Goal: Information Seeking & Learning: Learn about a topic

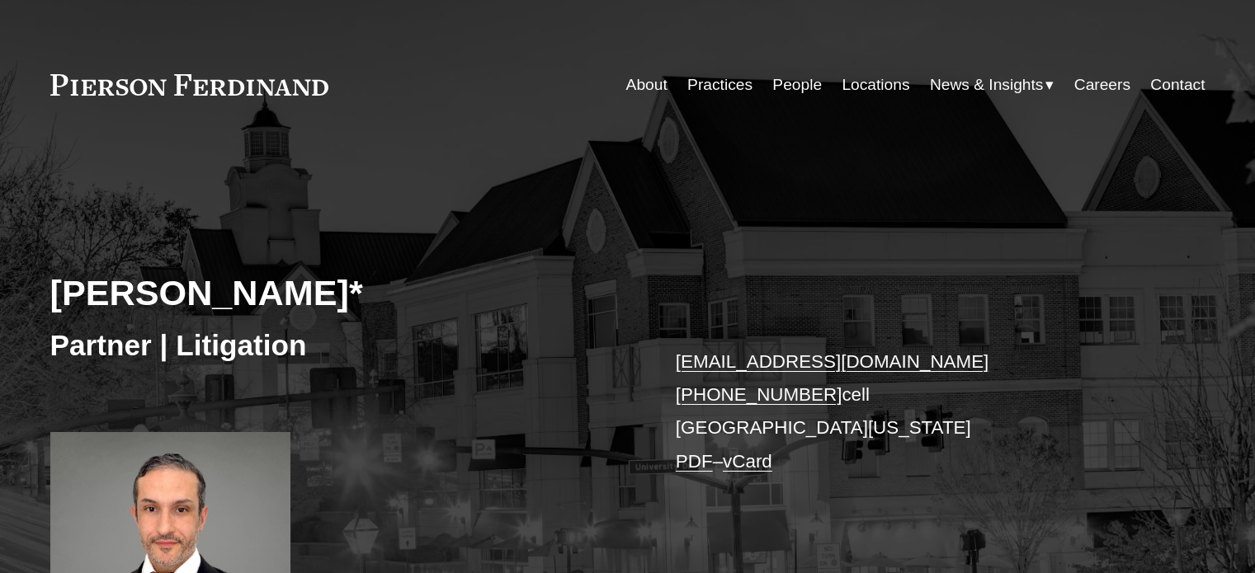
scroll to position [248, 0]
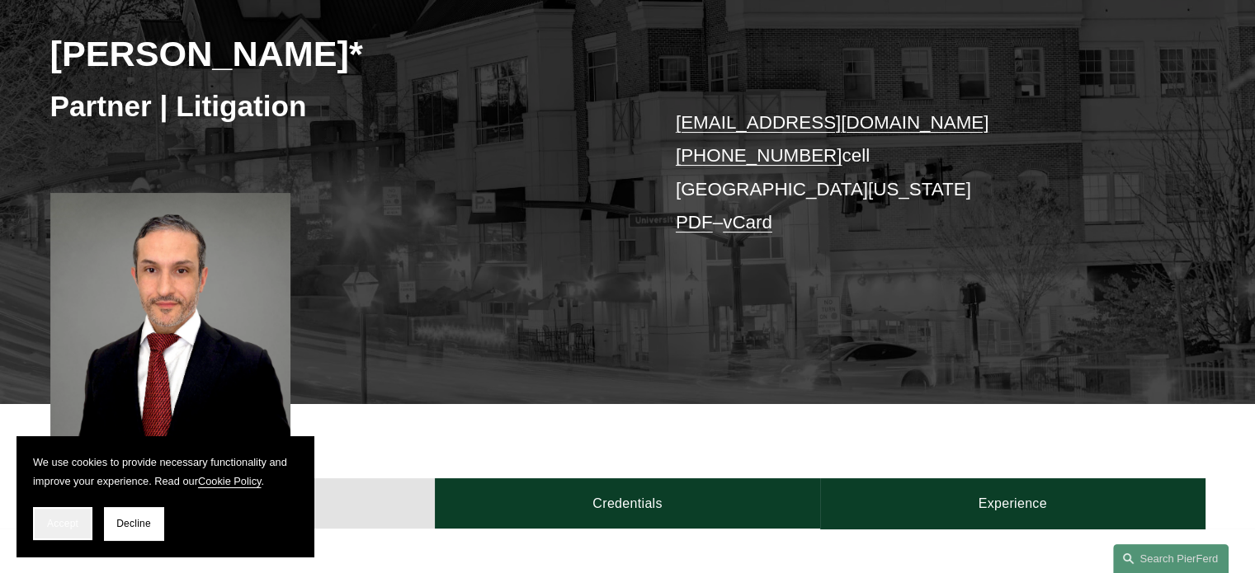
click at [69, 535] on button "Accept" at bounding box center [62, 523] width 59 height 33
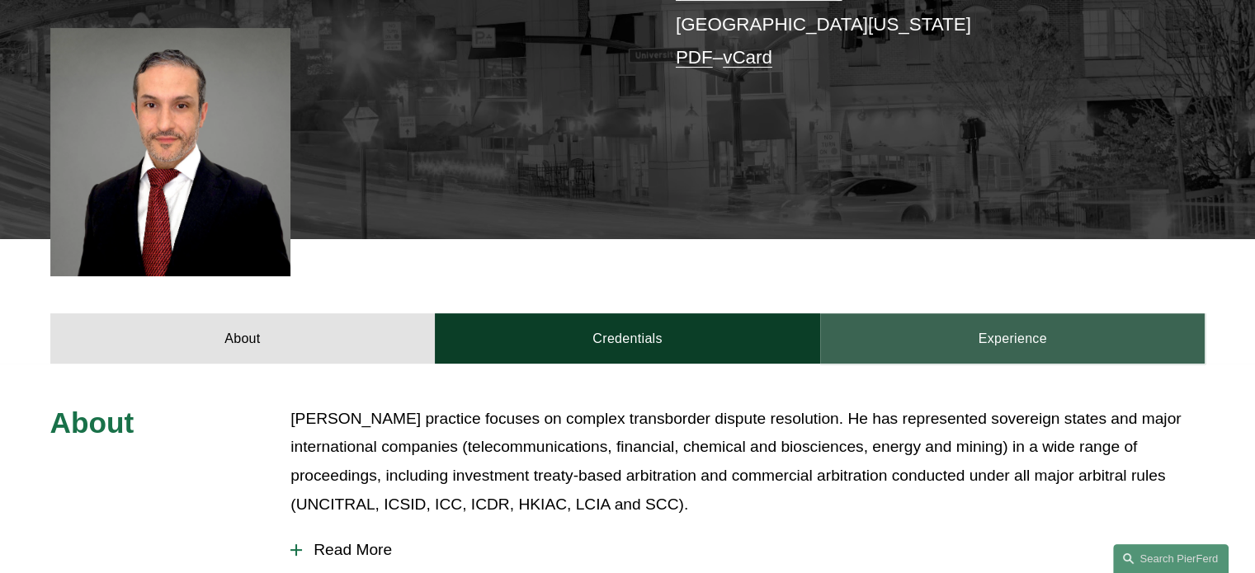
scroll to position [660, 0]
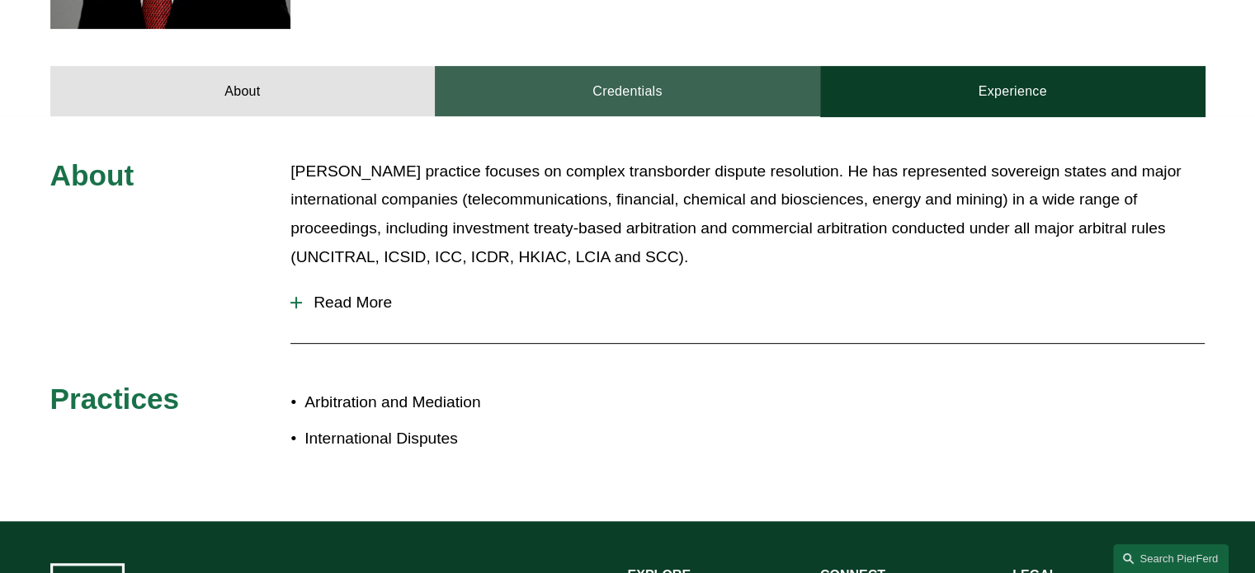
click at [641, 92] on link "Credentials" at bounding box center [627, 91] width 385 height 50
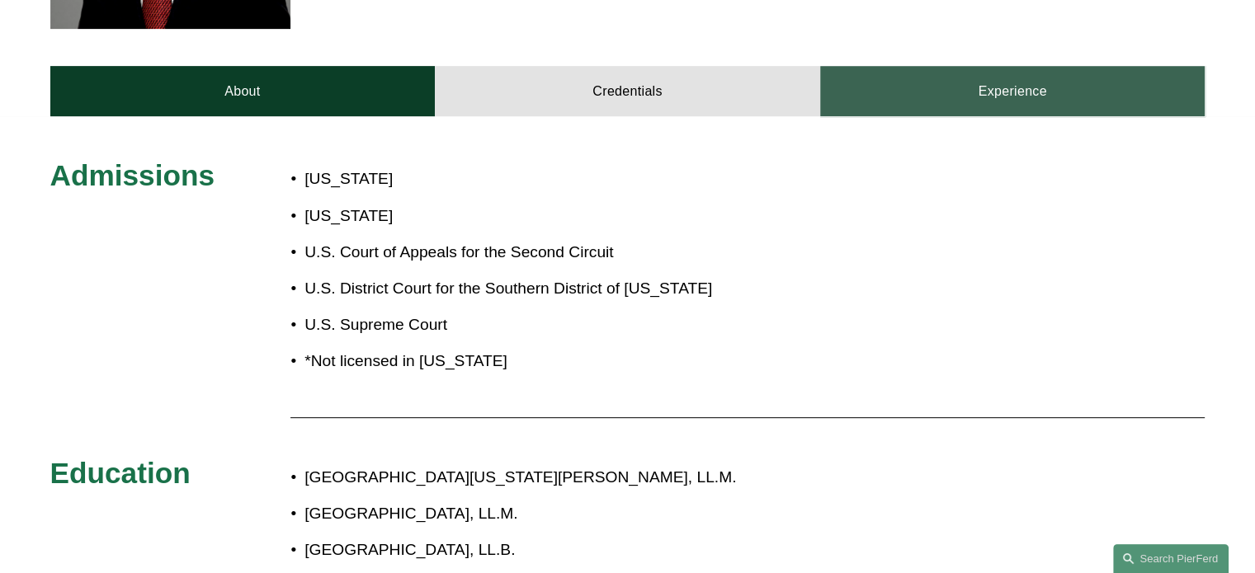
click at [907, 92] on link "Experience" at bounding box center [1012, 91] width 385 height 50
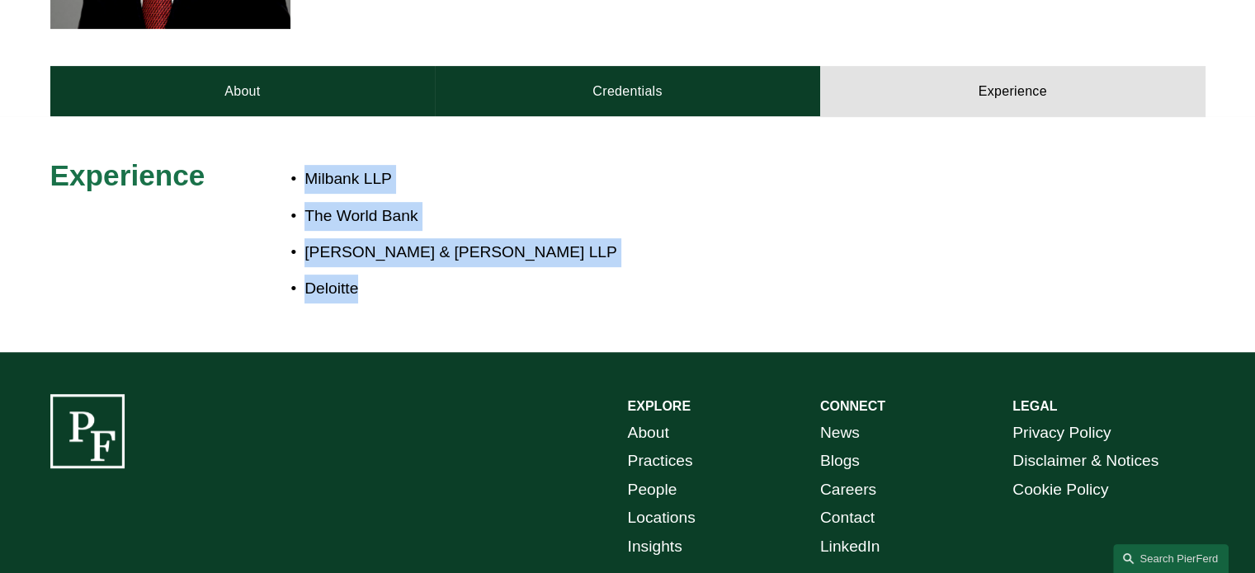
drag, startPoint x: 419, startPoint y: 286, endPoint x: 267, endPoint y: 171, distance: 190.8
click at [267, 171] on div "Experience Milbank LLP The World Bank [PERSON_NAME] & [PERSON_NAME] LLP Deloitte" at bounding box center [627, 234] width 1255 height 153
click at [599, 242] on p "[PERSON_NAME] & [PERSON_NAME] LLP" at bounding box center [682, 252] width 756 height 29
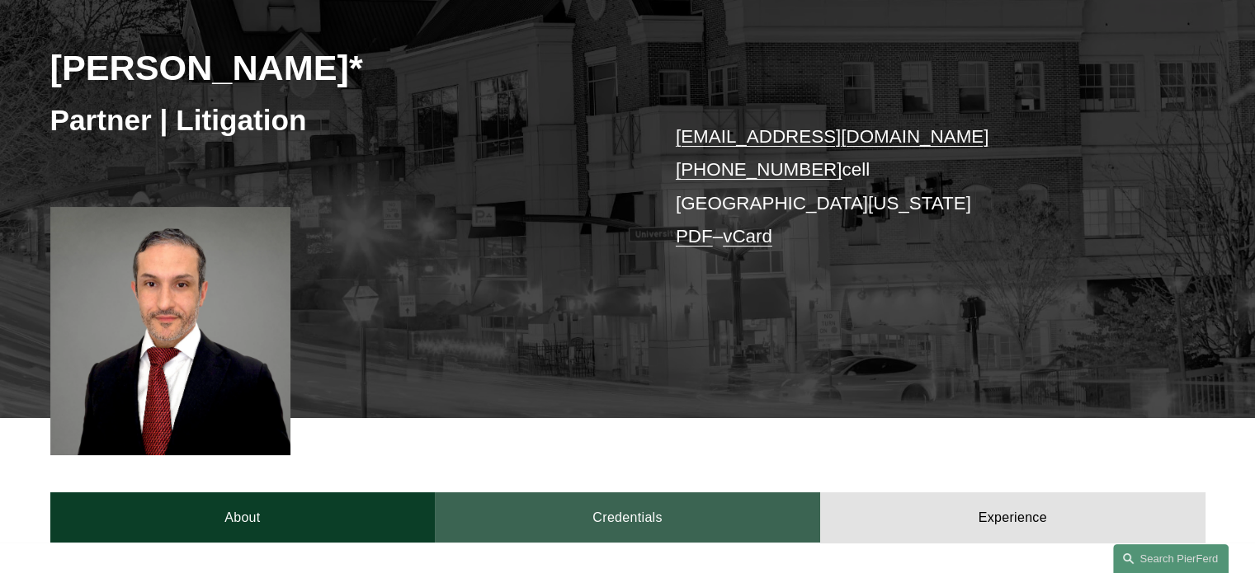
scroll to position [0, 0]
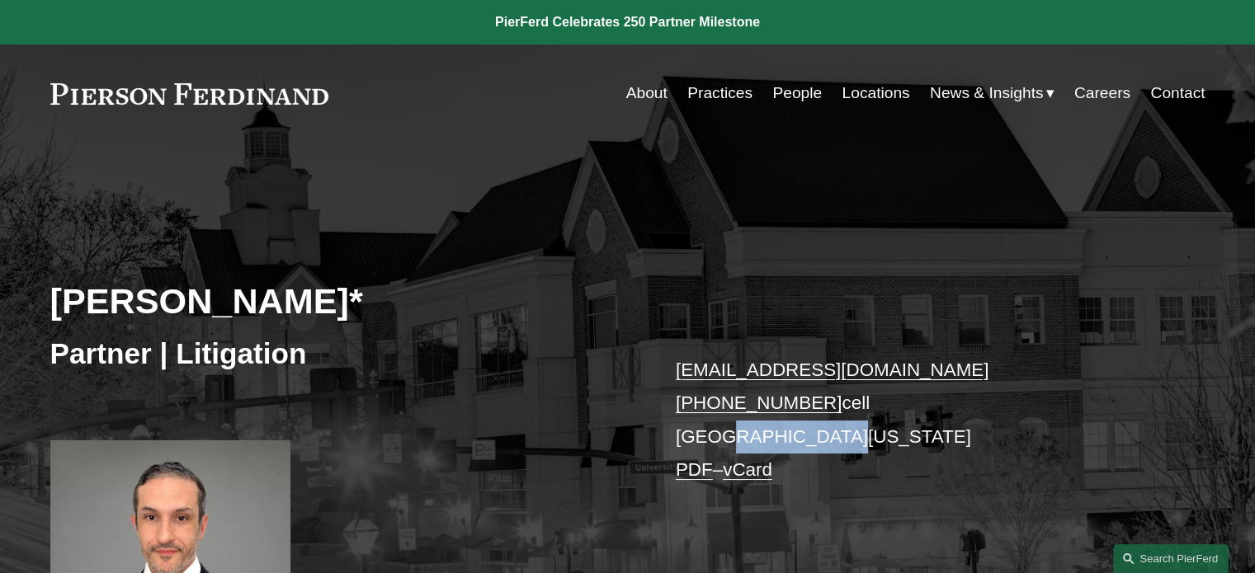
drag, startPoint x: 724, startPoint y: 438, endPoint x: 832, endPoint y: 451, distance: 108.8
click at [832, 451] on p "[EMAIL_ADDRESS][DOMAIN_NAME] [PHONE_NUMBER] cell Northern [US_STATE] PDF – vCard" at bounding box center [916, 420] width 481 height 133
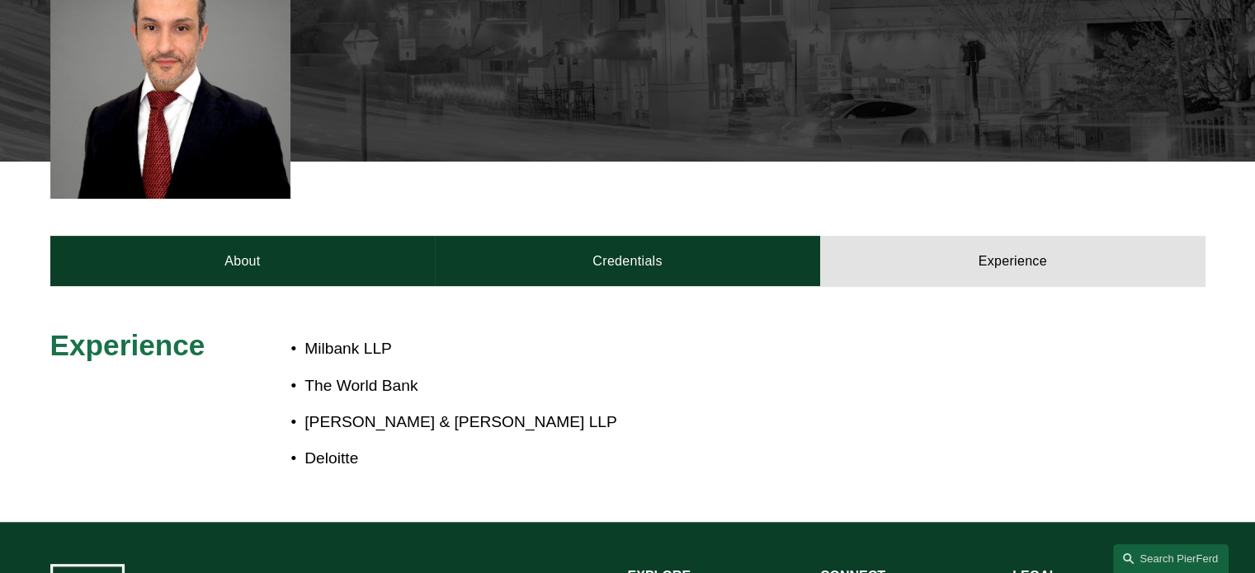
scroll to position [495, 0]
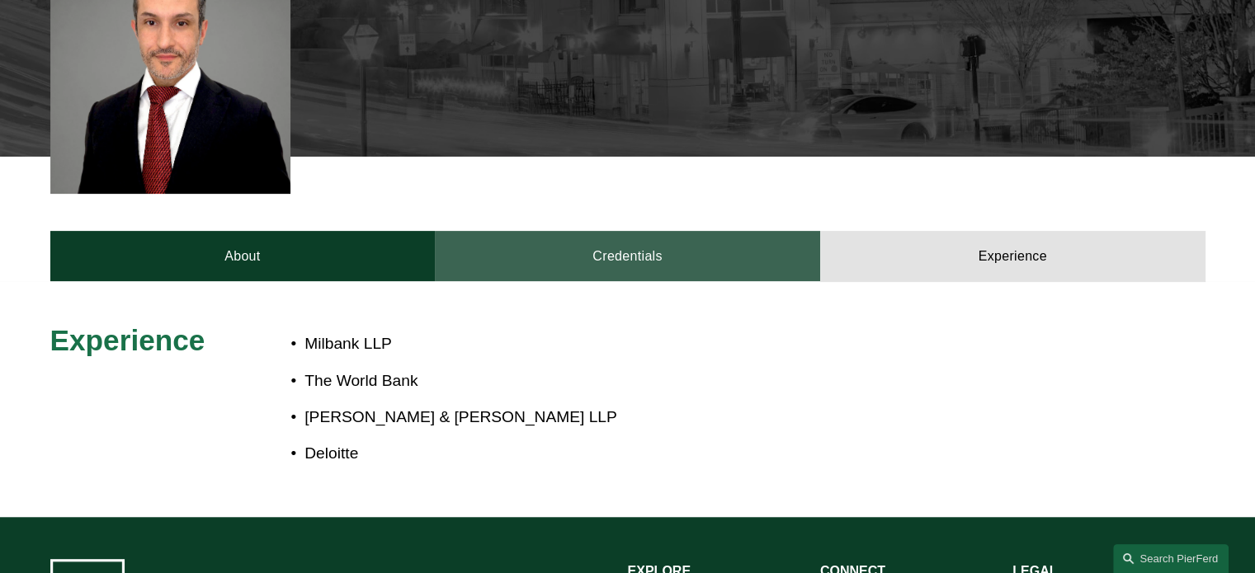
click at [670, 257] on link "Credentials" at bounding box center [627, 256] width 385 height 50
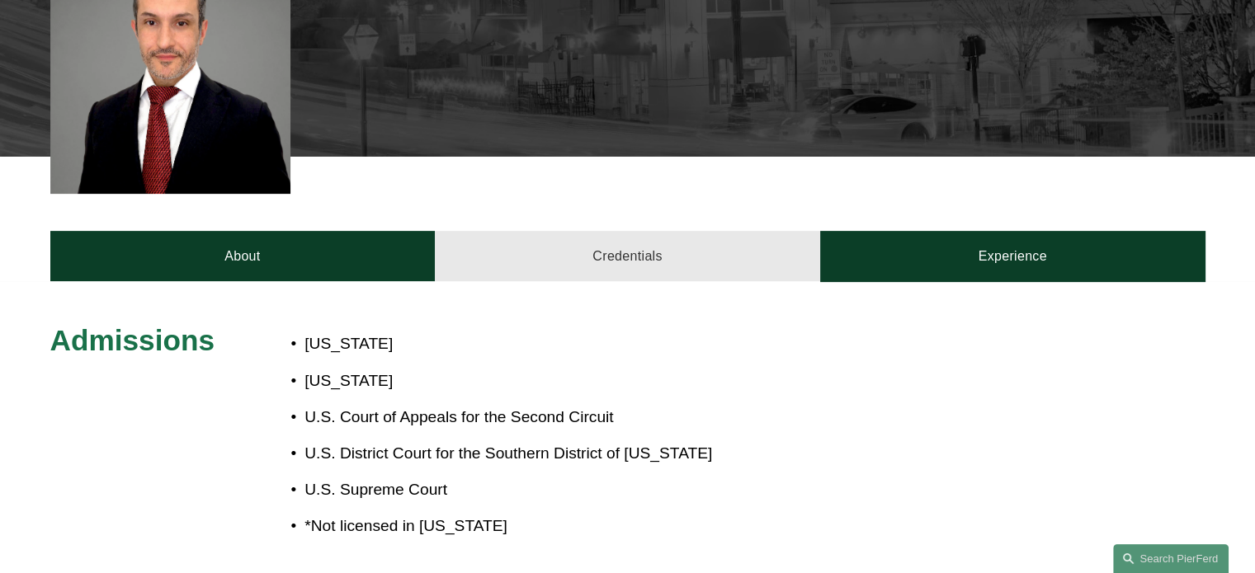
scroll to position [578, 0]
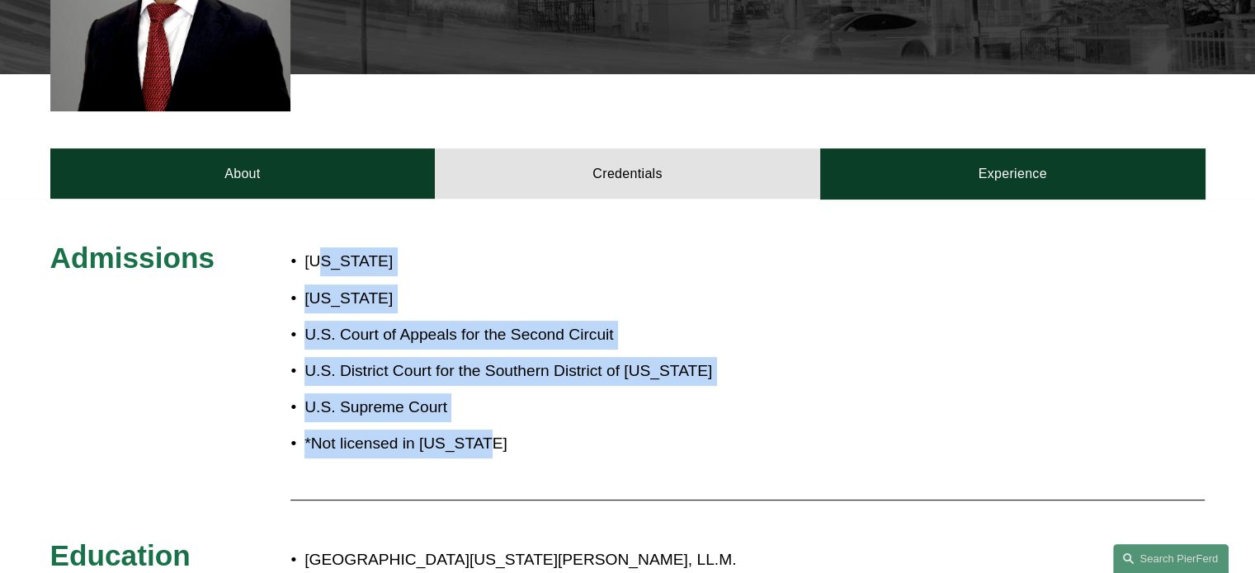
drag, startPoint x: 320, startPoint y: 262, endPoint x: 651, endPoint y: 486, distance: 399.3
click at [651, 486] on div "[US_STATE] [US_STATE] U.S. Court of Appeals for the Second Circuit U.S. Distric…" at bounding box center [506, 364] width 433 height 248
drag, startPoint x: 300, startPoint y: 257, endPoint x: 568, endPoint y: 463, distance: 338.3
click at [568, 463] on div "[US_STATE] [US_STATE] U.S. Court of Appeals for the Second Circuit U.S. Distric…" at bounding box center [506, 353] width 433 height 227
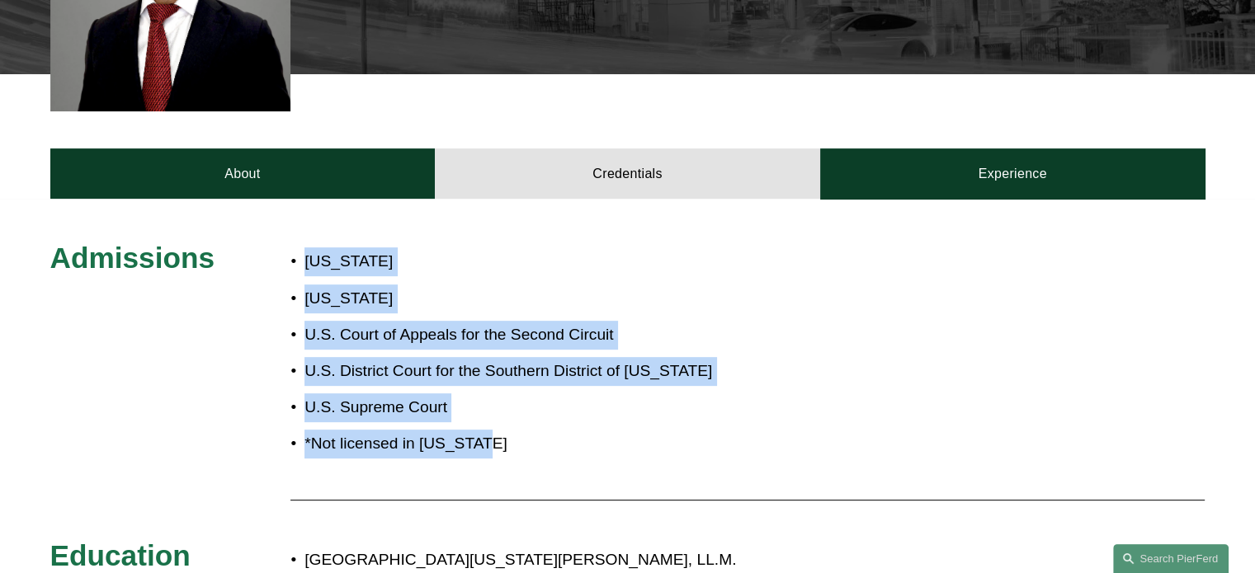
click at [568, 463] on div "[US_STATE] [US_STATE] U.S. Court of Appeals for the Second Circuit U.S. Distric…" at bounding box center [506, 353] width 433 height 227
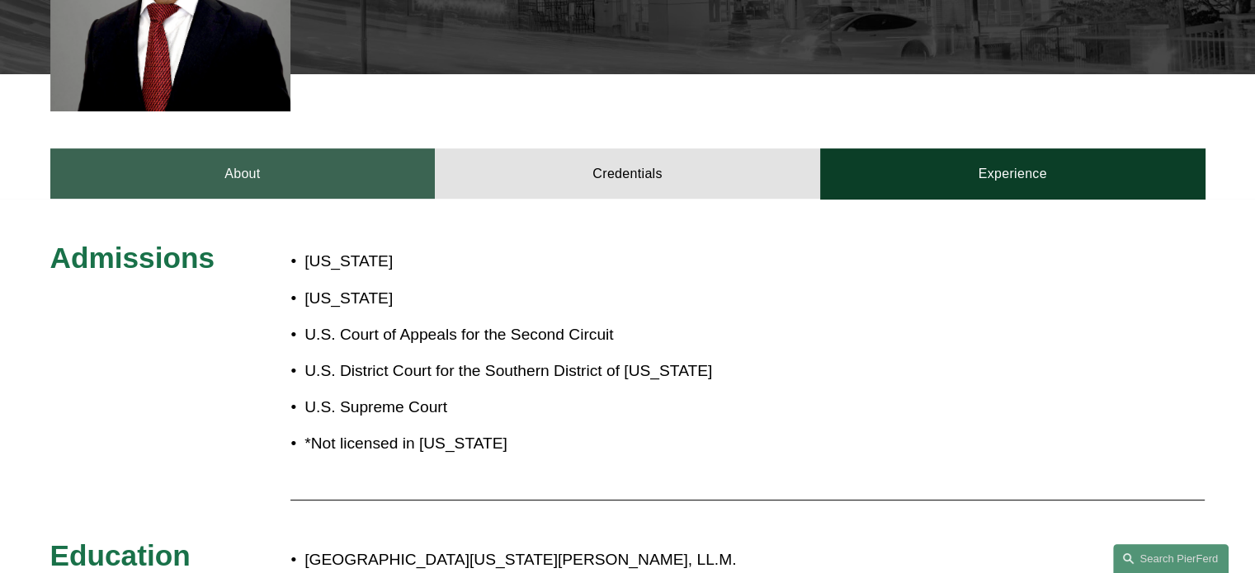
click at [304, 188] on link "About" at bounding box center [242, 174] width 385 height 50
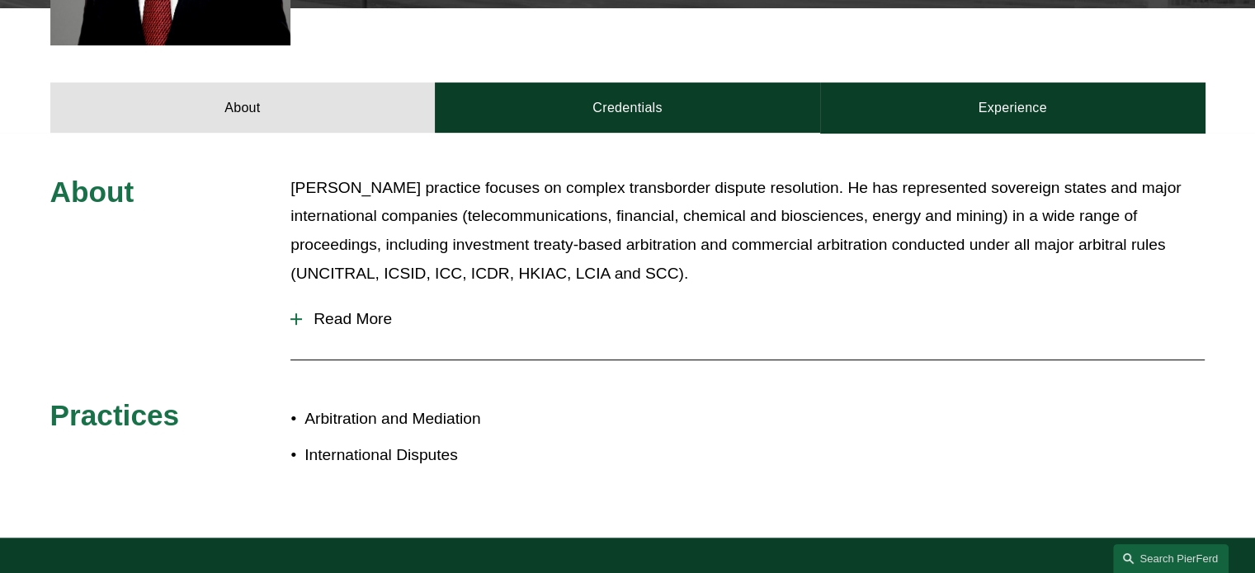
scroll to position [554, 0]
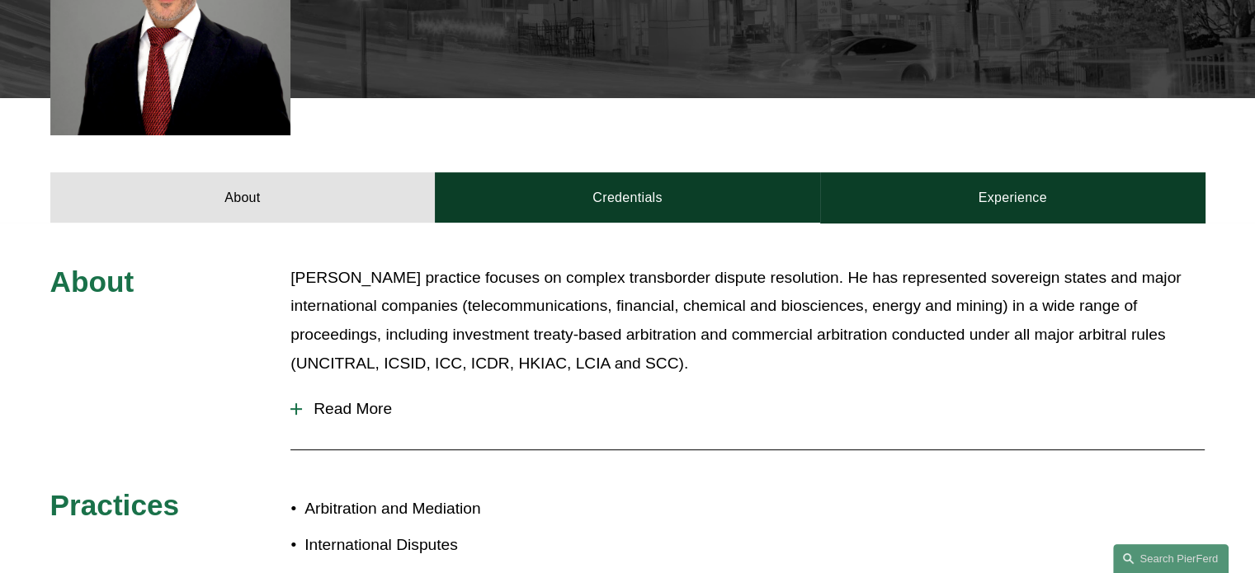
click at [333, 408] on span "Read More" at bounding box center [753, 409] width 903 height 18
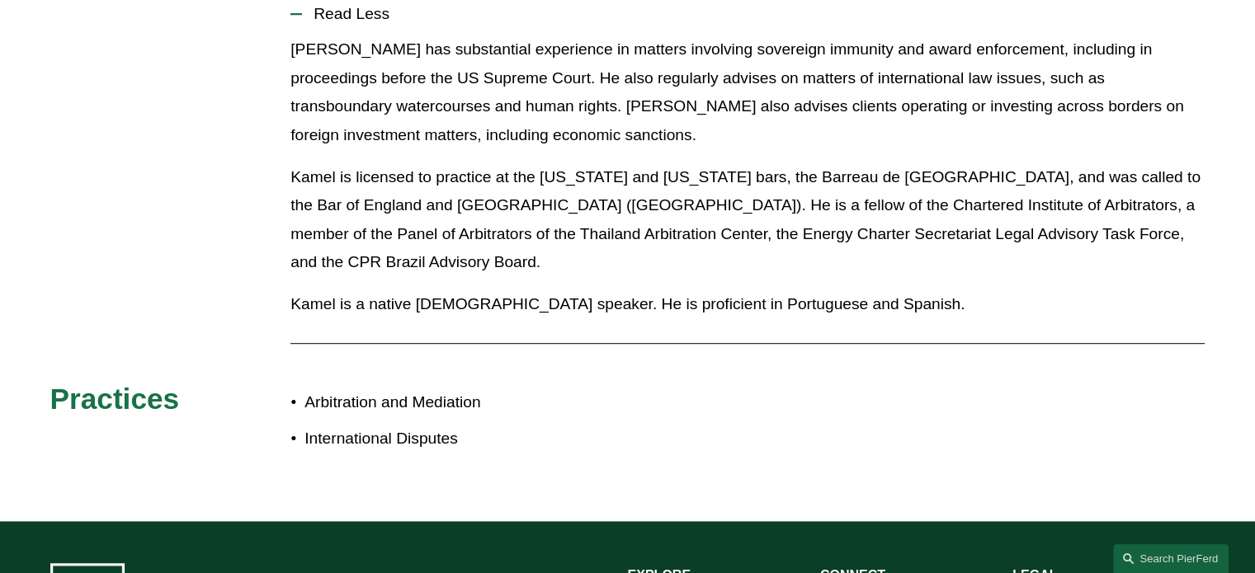
scroll to position [966, 0]
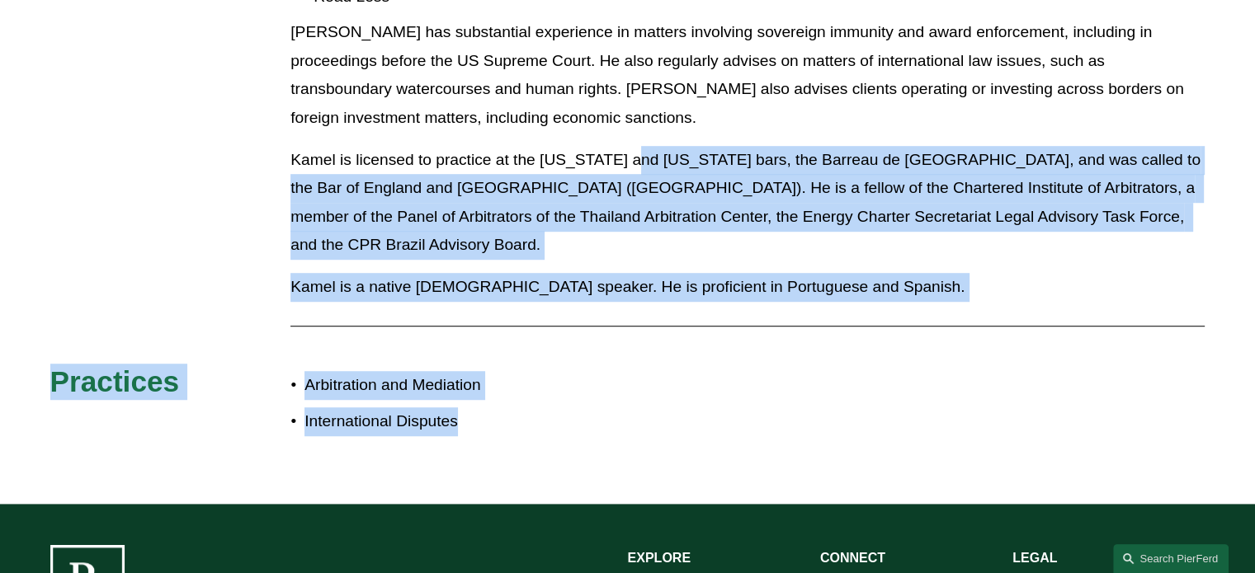
drag, startPoint x: 611, startPoint y: 158, endPoint x: 558, endPoint y: 439, distance: 286.4
click at [558, 439] on div "About [PERSON_NAME] practice focuses on complex transborder dispute resolution.…" at bounding box center [627, 157] width 1255 height 694
click at [884, 444] on div "About [PERSON_NAME] practice focuses on complex transborder dispute resolution.…" at bounding box center [627, 157] width 1255 height 694
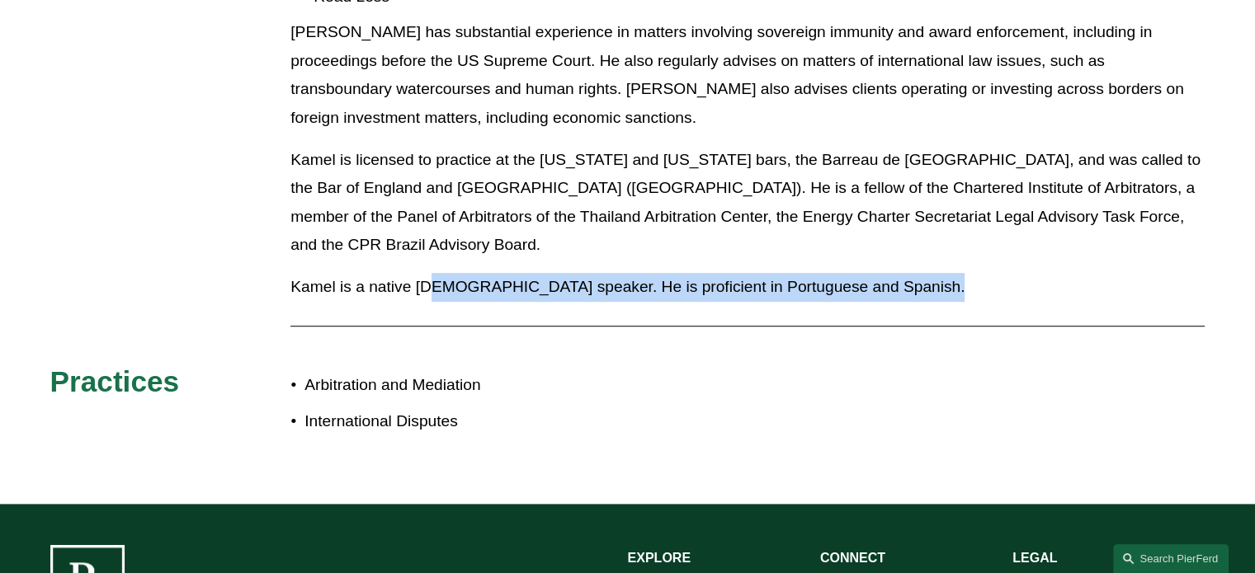
drag, startPoint x: 429, startPoint y: 258, endPoint x: 921, endPoint y: 286, distance: 492.6
click at [921, 286] on div "About [PERSON_NAME] practice focuses on complex transborder dispute resolution.…" at bounding box center [627, 156] width 1255 height 611
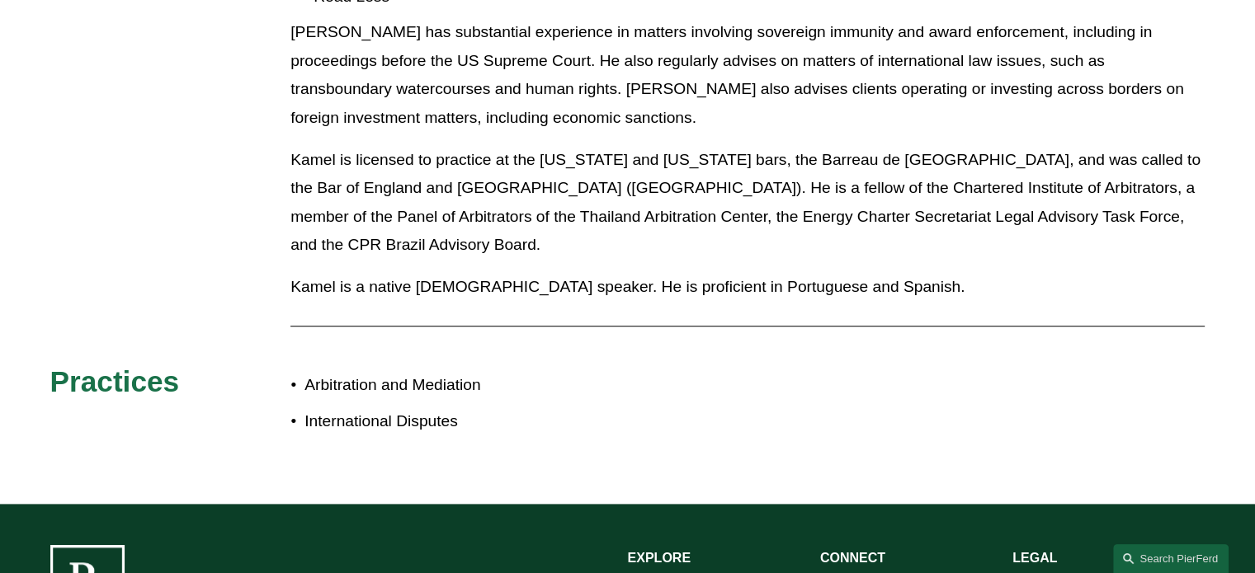
click at [921, 314] on div at bounding box center [747, 326] width 914 height 25
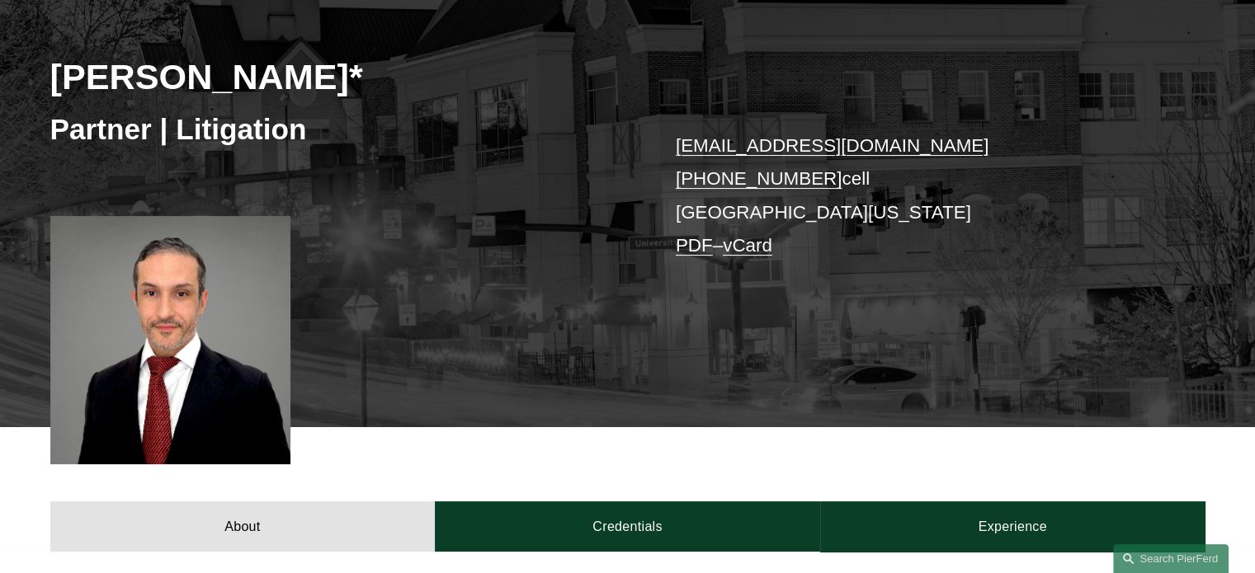
scroll to position [224, 0]
